Goal: Transaction & Acquisition: Subscribe to service/newsletter

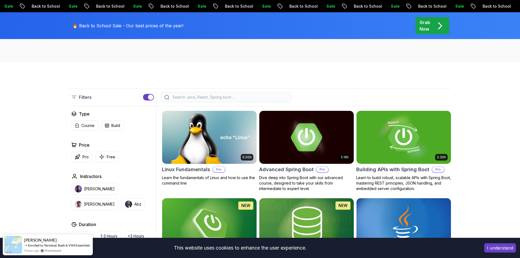
scroll to position [148, 0]
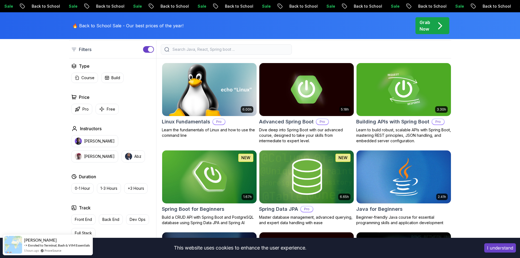
click at [216, 86] on img at bounding box center [209, 89] width 99 height 55
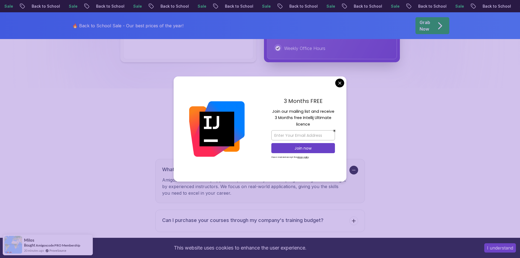
scroll to position [1512, 0]
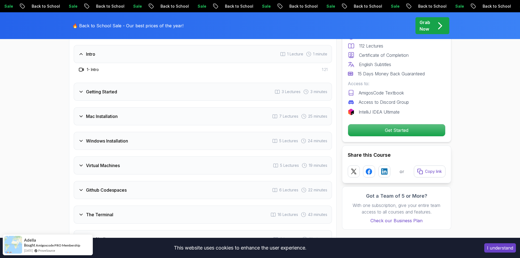
scroll to position [720, 0]
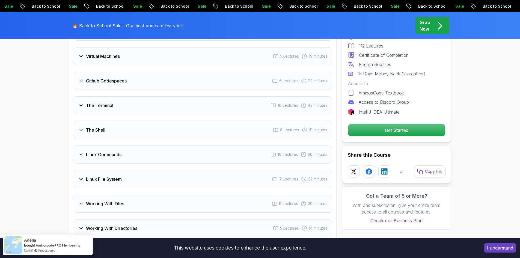
click at [86, 102] on div "The Terminal 16 Lectures 43 minutes" at bounding box center [203, 105] width 258 height 18
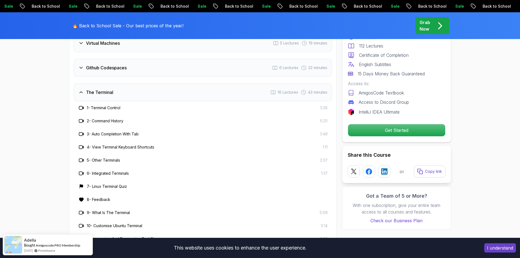
scroll to position [843, 0]
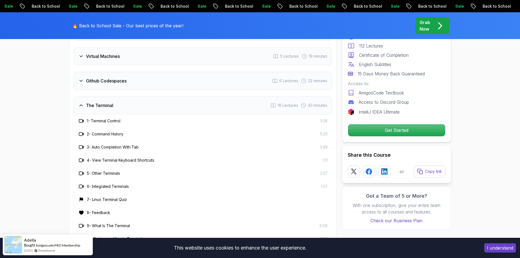
click at [85, 103] on div "The Terminal" at bounding box center [95, 105] width 35 height 7
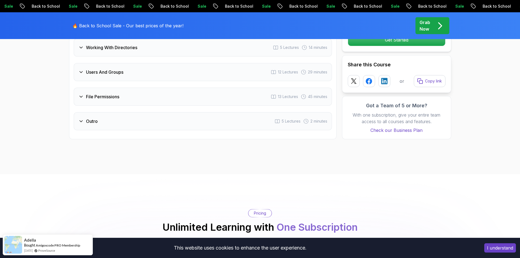
scroll to position [1035, 0]
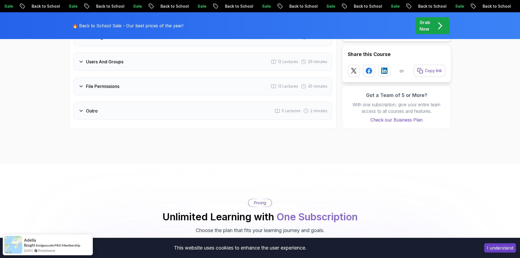
click at [87, 111] on h3 "Outro" at bounding box center [92, 111] width 12 height 7
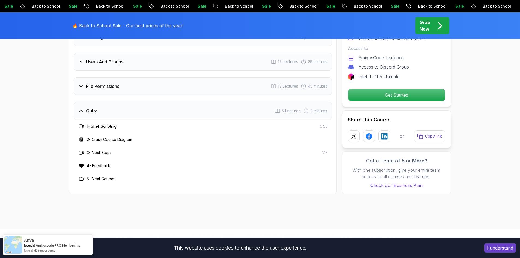
click at [104, 126] on h3 "1 - Shell Scripting" at bounding box center [102, 126] width 30 height 5
click at [84, 111] on icon at bounding box center [80, 110] width 5 height 5
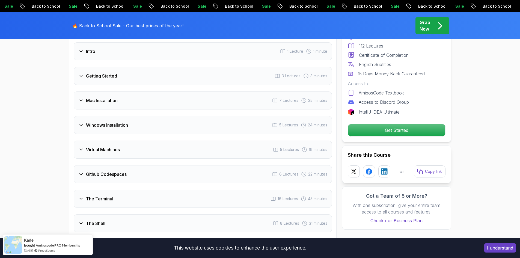
scroll to position [789, 0]
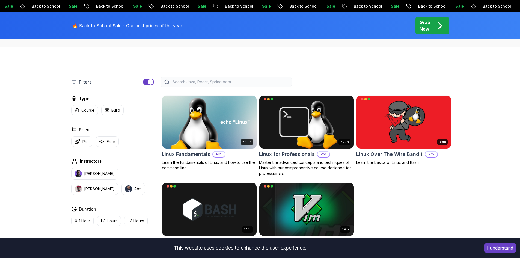
scroll to position [137, 0]
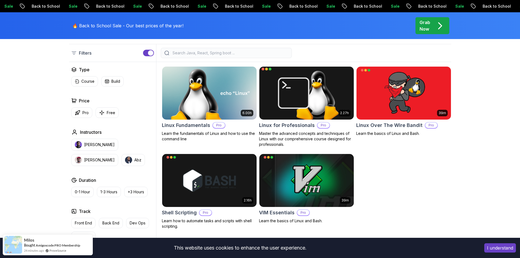
click at [338, 83] on body "Sale Back to School Sale Back to School Sale Back to School Sale Back to School…" at bounding box center [260, 214] width 520 height 702
click at [500, 250] on button "I understand" at bounding box center [501, 247] width 32 height 9
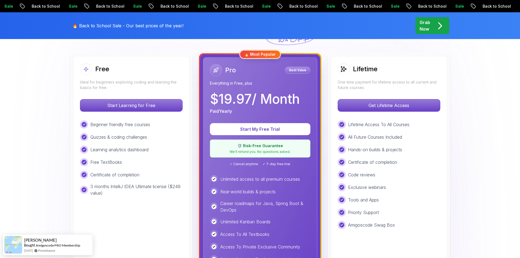
scroll to position [137, 0]
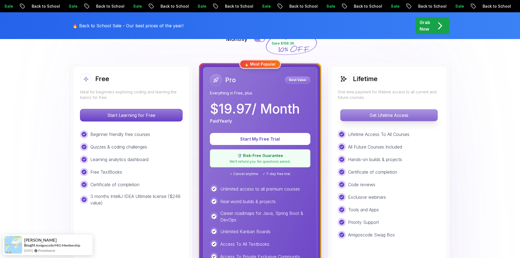
click at [379, 117] on p "Get Lifetime Access" at bounding box center [389, 115] width 97 height 11
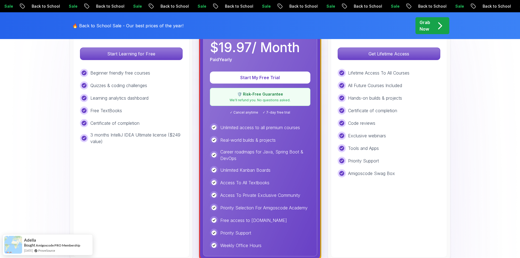
scroll to position [191, 0]
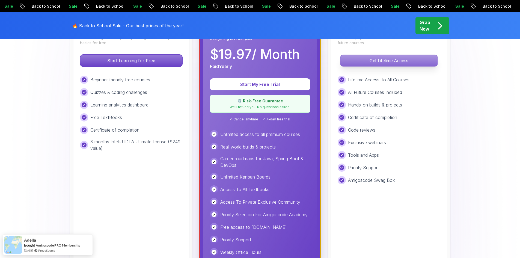
click at [399, 60] on p "Get Lifetime Access" at bounding box center [389, 60] width 97 height 11
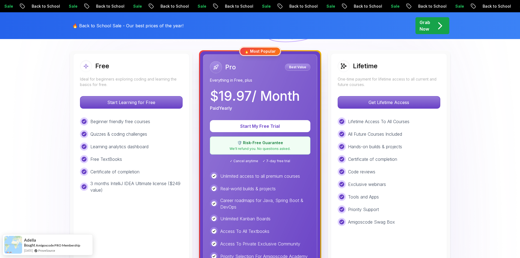
scroll to position [109, 0]
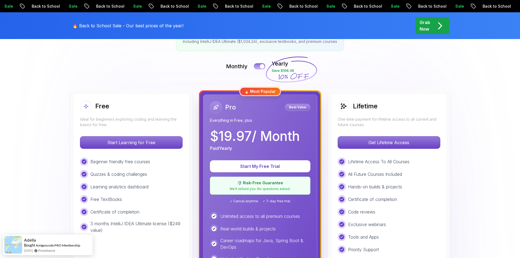
click at [259, 65] on button at bounding box center [259, 66] width 11 height 6
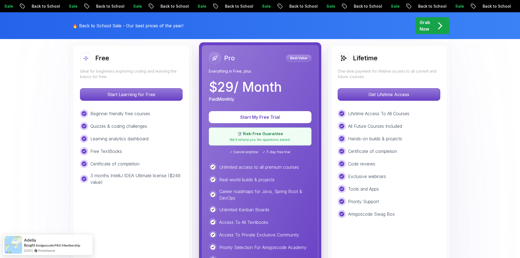
scroll to position [164, 0]
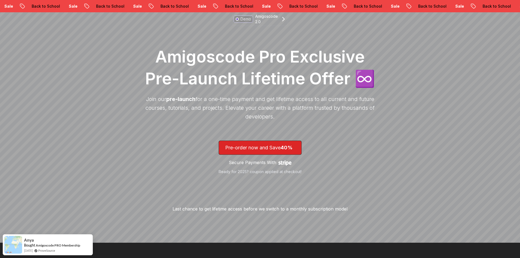
scroll to position [137, 0]
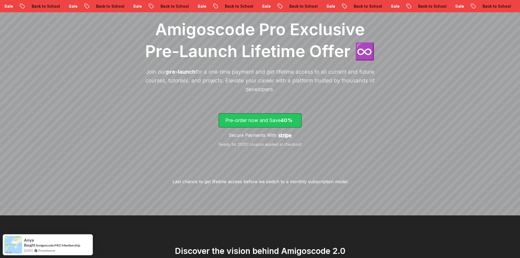
click at [293, 120] on span "40%" at bounding box center [287, 120] width 12 height 6
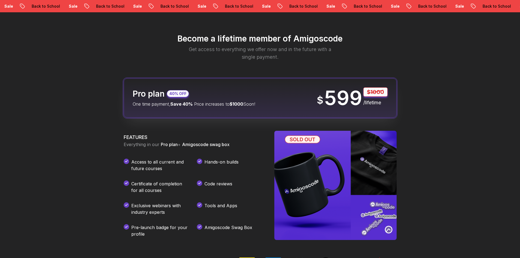
scroll to position [647, 0]
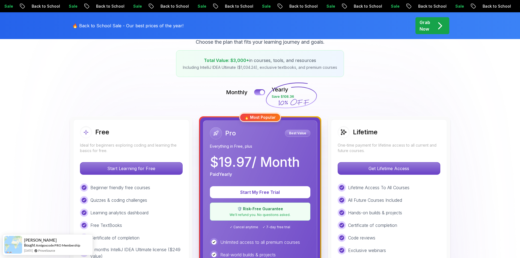
scroll to position [82, 0]
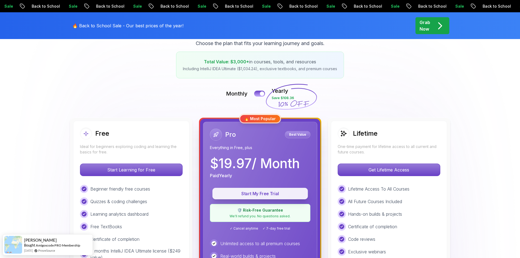
click at [261, 190] on button "Start My Free Trial" at bounding box center [260, 193] width 96 height 11
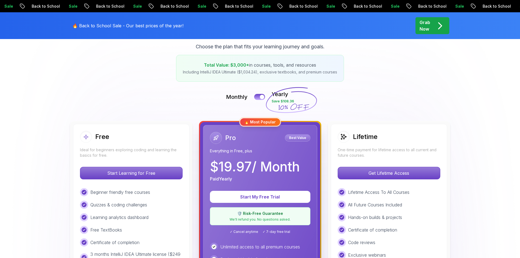
scroll to position [82, 0]
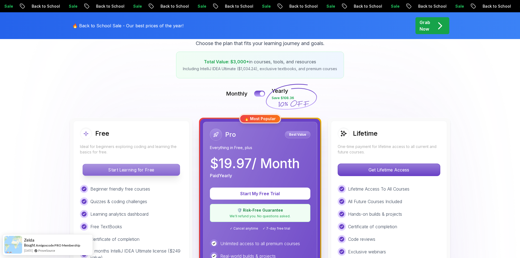
click at [123, 168] on p "Start Learning for Free" at bounding box center [131, 169] width 97 height 11
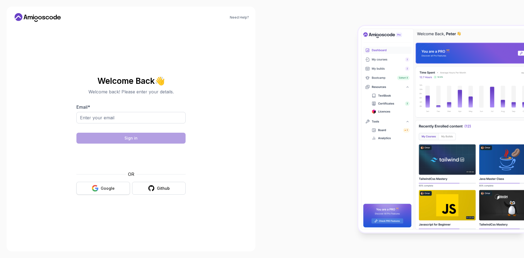
click at [111, 187] on div "Google" at bounding box center [108, 188] width 14 height 5
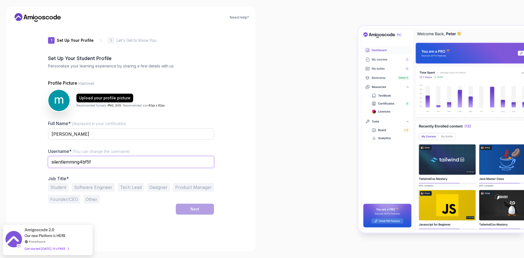
click at [100, 166] on input "silentlemming4bf5f" at bounding box center [131, 161] width 166 height 11
type input "s"
type input "devmuhammed"
click at [97, 136] on input "muhammed ali" at bounding box center [131, 133] width 166 height 11
click at [87, 135] on input "muhammed ali" at bounding box center [131, 133] width 166 height 11
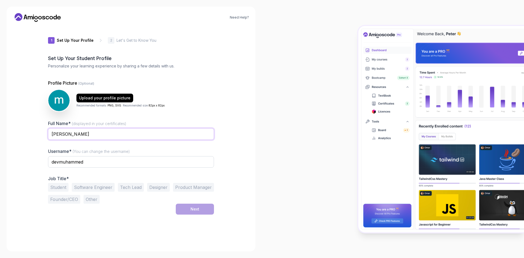
type input "muhammed"
click at [257, 172] on div "Need Help? 1 Set Up Your Profile 1 Set Up Your Profile 2 Let's Get to Know You …" at bounding box center [131, 129] width 262 height 258
click at [57, 185] on button "Student" at bounding box center [58, 187] width 20 height 9
click at [196, 206] on button "Next" at bounding box center [195, 209] width 38 height 11
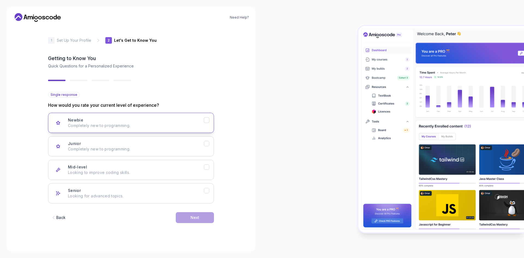
click at [93, 129] on button "Newbie Completely new to programming." at bounding box center [131, 123] width 166 height 20
click at [197, 219] on div "Next" at bounding box center [195, 217] width 9 height 5
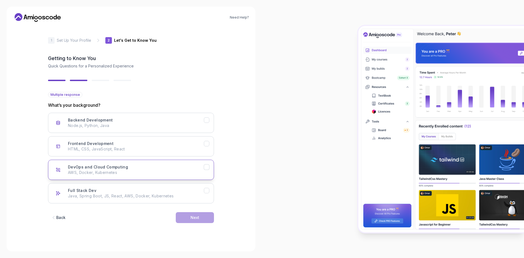
click at [113, 165] on h3 "DevOps and Cloud Computing" at bounding box center [98, 166] width 60 height 5
click at [112, 164] on button "DevOps and Cloud Computing AWS, Docker, Kubernetes" at bounding box center [131, 170] width 166 height 20
click at [113, 146] on div "Frontend Development HTML, CSS, JavaScript, React" at bounding box center [136, 146] width 136 height 11
click at [197, 221] on button "Next" at bounding box center [195, 217] width 38 height 11
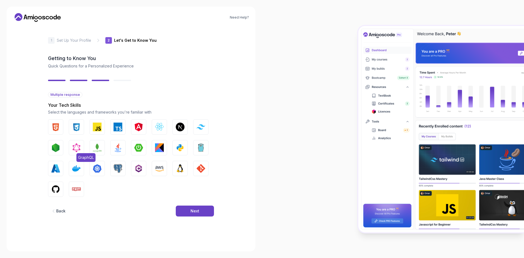
click at [82, 145] on button "GraphQL" at bounding box center [76, 147] width 15 height 15
click at [96, 130] on img "button" at bounding box center [97, 127] width 9 height 9
click at [72, 126] on button "CSS" at bounding box center [76, 126] width 15 height 15
click at [56, 188] on img "button" at bounding box center [55, 189] width 9 height 9
click at [195, 212] on div "Next" at bounding box center [195, 210] width 9 height 5
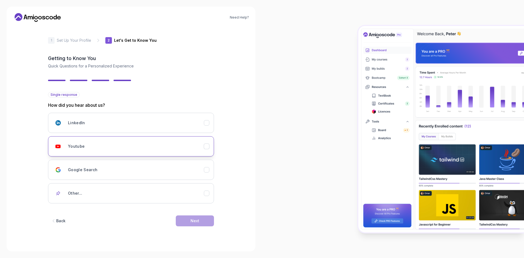
click at [114, 146] on div "Youtube" at bounding box center [136, 146] width 136 height 11
click at [197, 219] on div "Next" at bounding box center [195, 220] width 9 height 5
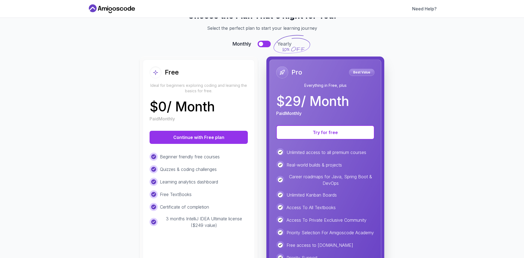
scroll to position [55, 0]
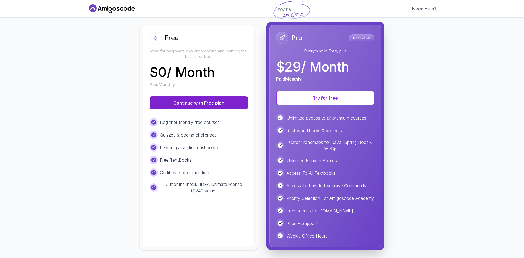
click at [205, 99] on button "Continue with Free plan" at bounding box center [199, 102] width 98 height 13
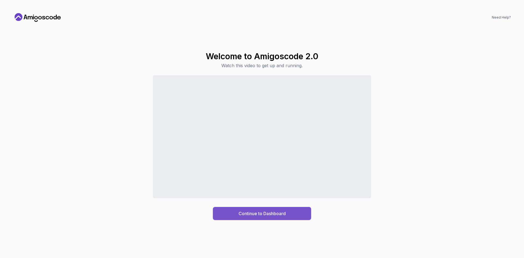
click at [271, 211] on div "Continue to Dashboard" at bounding box center [262, 213] width 47 height 7
click at [258, 210] on button "Continue to Dashboard" at bounding box center [262, 213] width 98 height 13
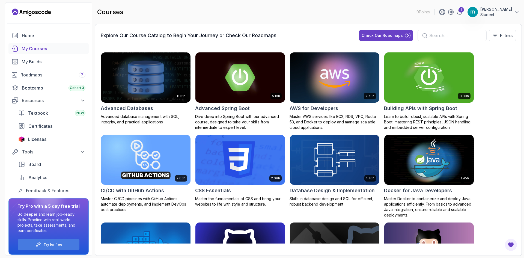
click at [433, 33] on input "text" at bounding box center [456, 35] width 53 height 7
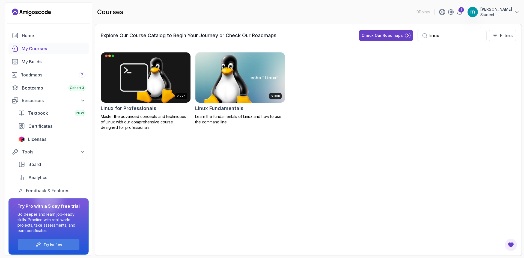
type input "linux"
click at [151, 155] on div "2.27h Linux for Professionals Master the advanced concepts and techniques of Li…" at bounding box center [309, 148] width 416 height 205
click at [242, 81] on img at bounding box center [240, 77] width 94 height 53
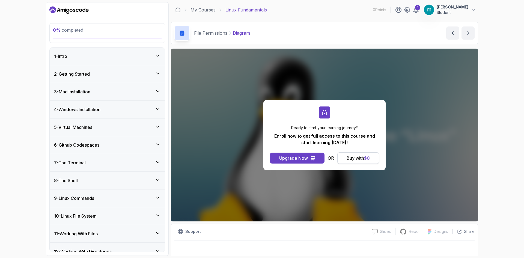
click at [362, 159] on div "Buy with $ 0" at bounding box center [358, 158] width 23 height 7
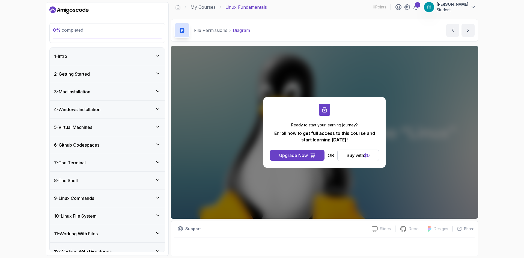
scroll to position [4, 0]
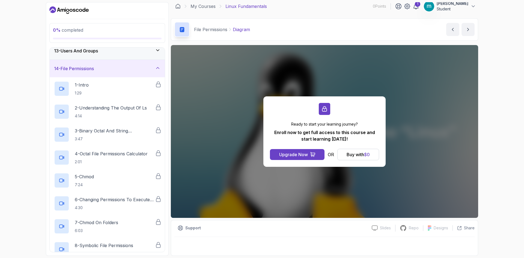
click at [144, 68] on div "14 - File Permissions" at bounding box center [107, 68] width 107 height 7
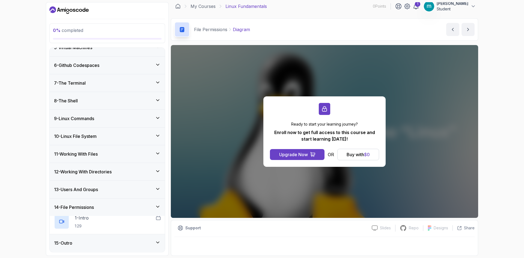
scroll to position [62, 0]
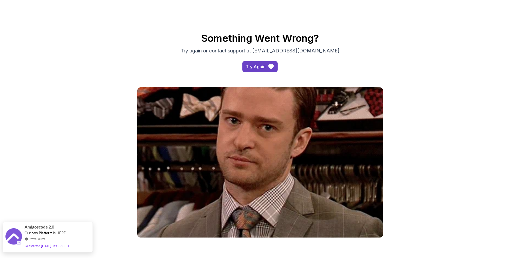
click at [45, 230] on span "Amigoscode 2.0" at bounding box center [40, 227] width 30 height 6
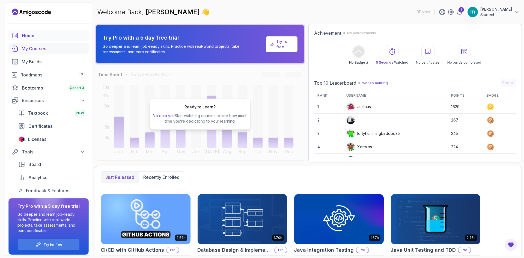
click at [31, 51] on div "My Courses" at bounding box center [54, 48] width 64 height 7
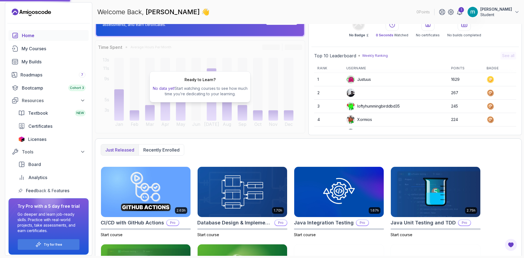
scroll to position [92, 0]
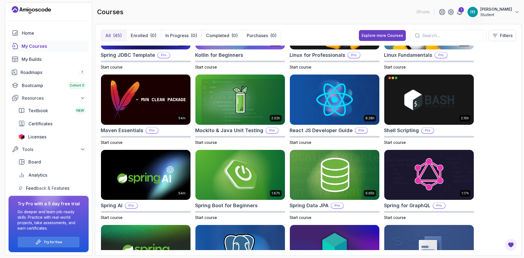
scroll to position [519, 0]
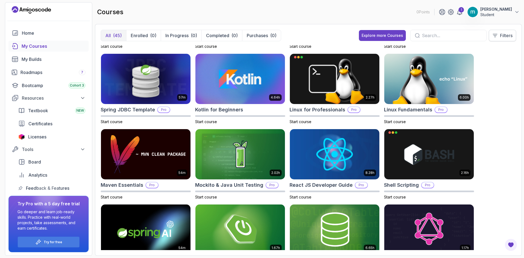
click at [496, 36] on icon at bounding box center [495, 35] width 5 height 5
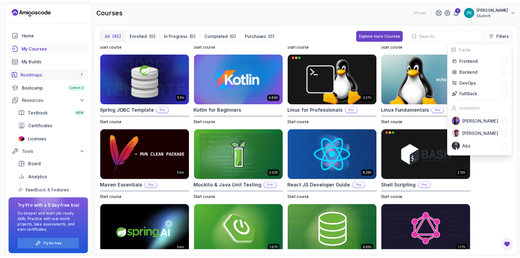
scroll to position [0, 0]
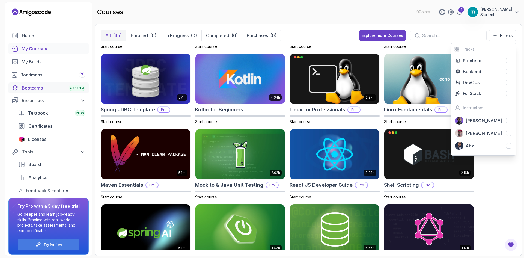
click at [43, 88] on div "Bootcamp Cohort 3" at bounding box center [54, 88] width 64 height 7
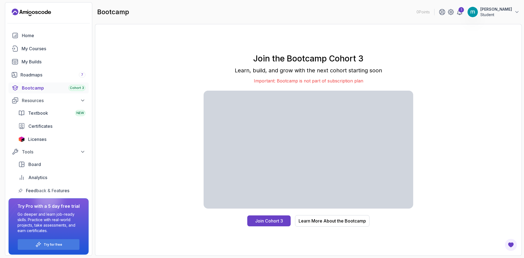
click at [509, 15] on p "Student" at bounding box center [497, 14] width 32 height 5
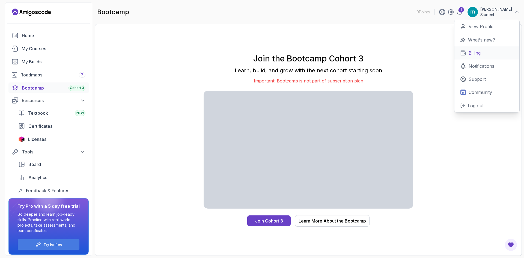
click at [474, 54] on p "Billing" at bounding box center [475, 53] width 12 height 7
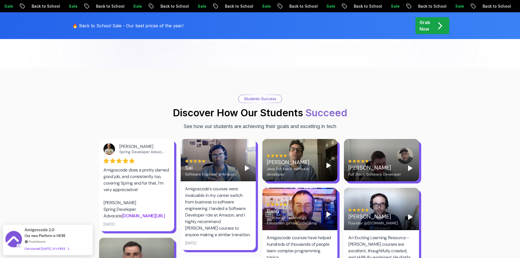
scroll to position [710, 0]
